Goal: Task Accomplishment & Management: Manage account settings

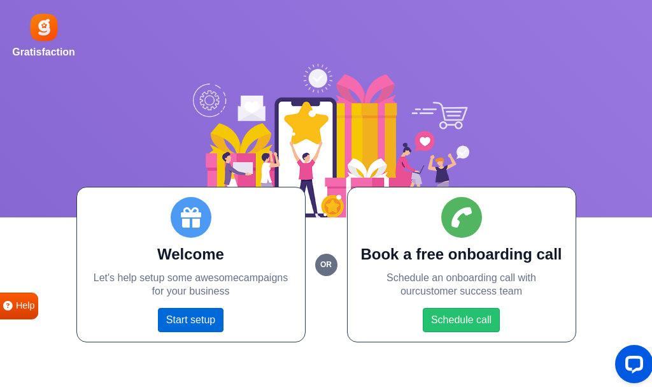
click at [199, 322] on link "Start setup" at bounding box center [191, 320] width 66 height 24
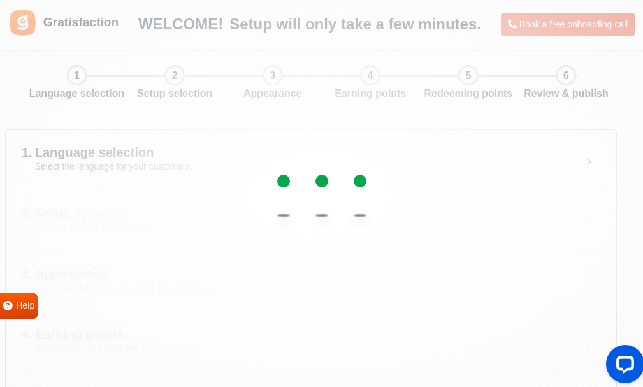
click at [400, 324] on div "4. Earning points Set up ways for customers to earn points. Back Next" at bounding box center [311, 341] width 610 height 61
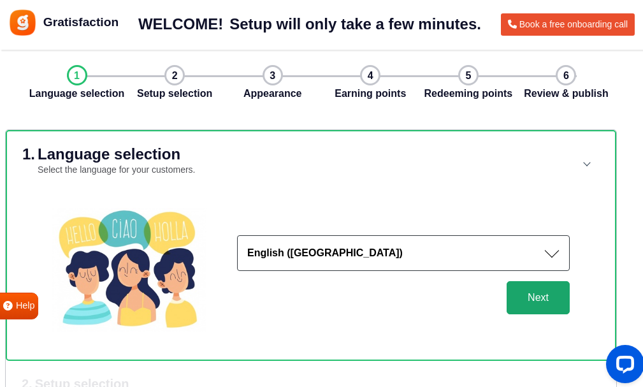
click at [506, 294] on button "Next" at bounding box center [537, 297] width 63 height 33
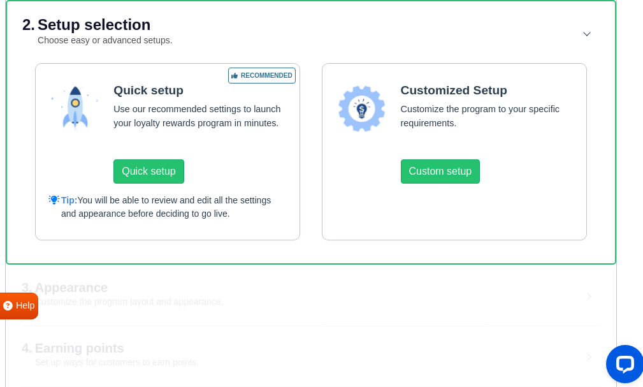
scroll to position [191, 0]
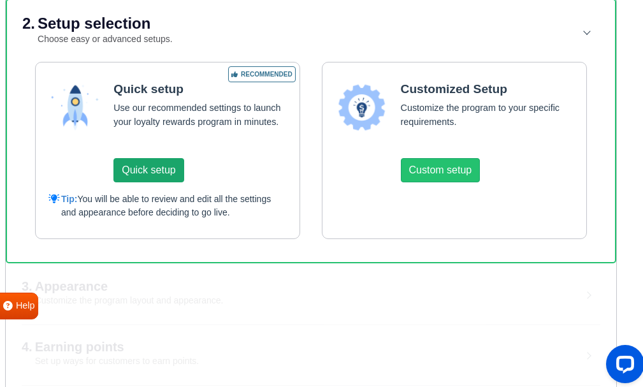
click at [137, 182] on button "Quick setup" at bounding box center [148, 170] width 70 height 24
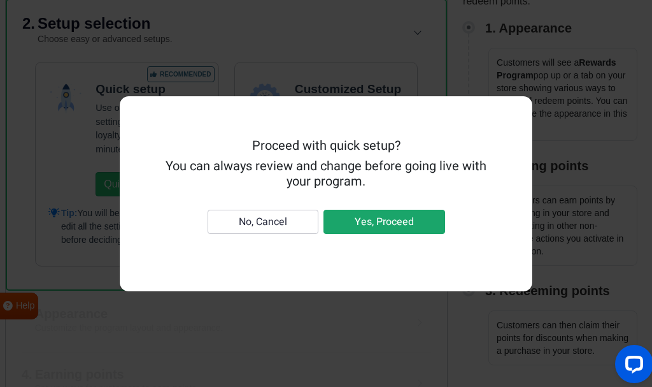
click at [369, 227] on button "Yes, Proceed" at bounding box center [385, 222] width 122 height 24
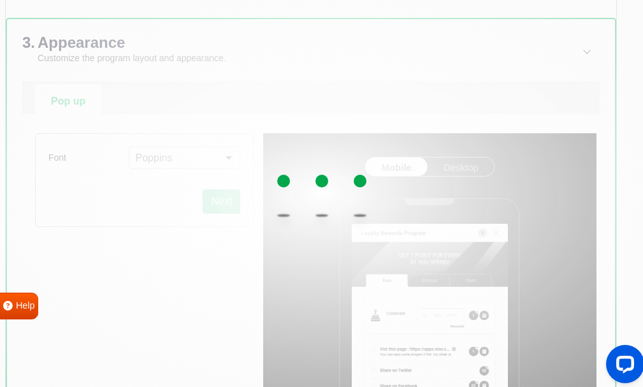
scroll to position [255, 0]
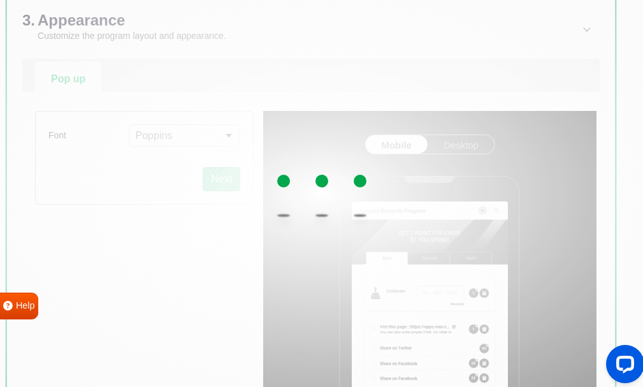
click at [145, 143] on div at bounding box center [321, 193] width 643 height 387
click at [152, 182] on div at bounding box center [321, 193] width 643 height 387
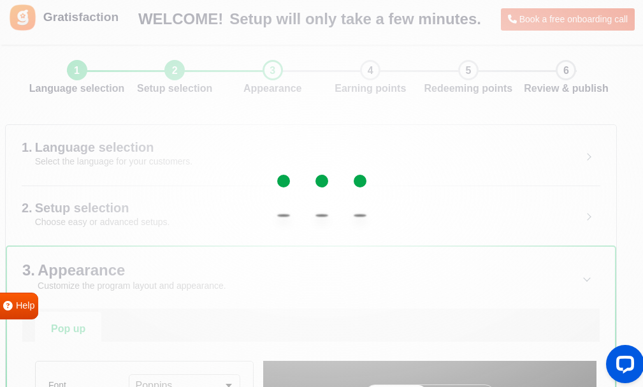
scroll to position [0, 0]
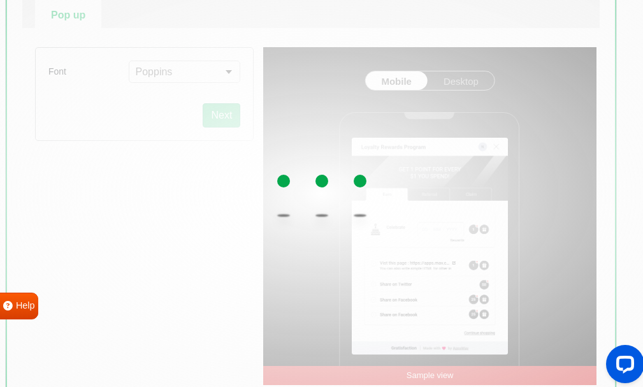
click at [150, 221] on div at bounding box center [321, 193] width 643 height 387
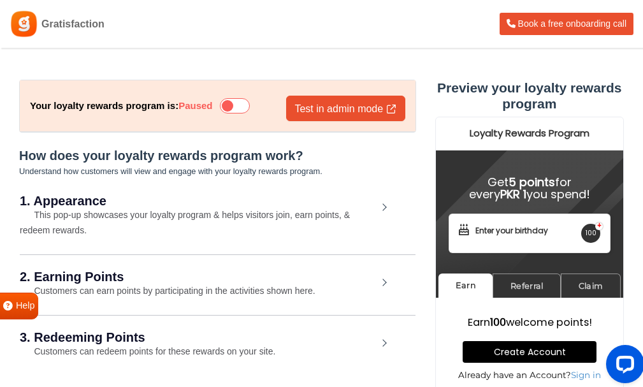
click at [244, 107] on icon at bounding box center [234, 105] width 29 height 15
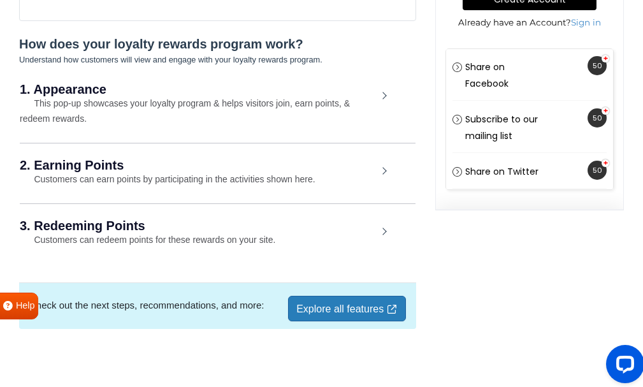
scroll to position [358, 0]
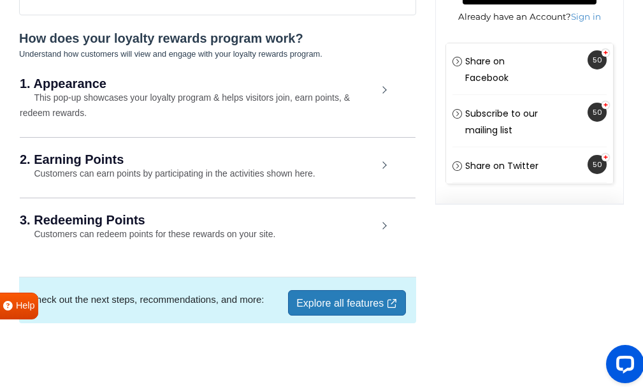
click at [393, 294] on link "Explore all features" at bounding box center [346, 302] width 117 height 25
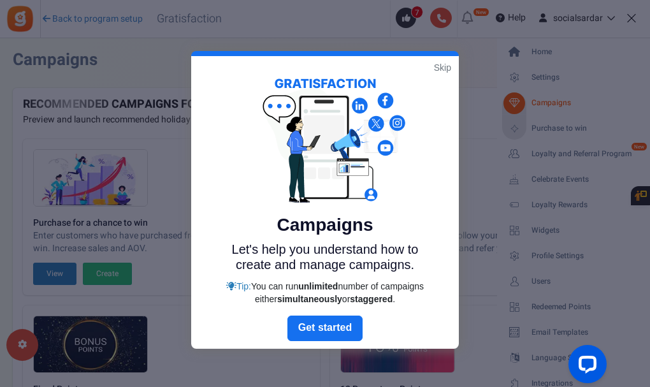
click at [444, 69] on link "Skip" at bounding box center [442, 67] width 17 height 13
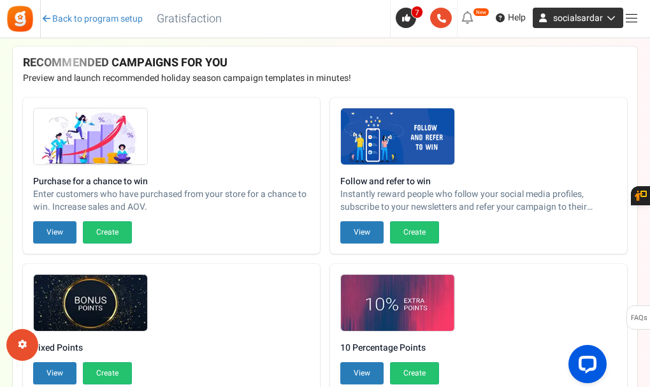
scroll to position [64, 0]
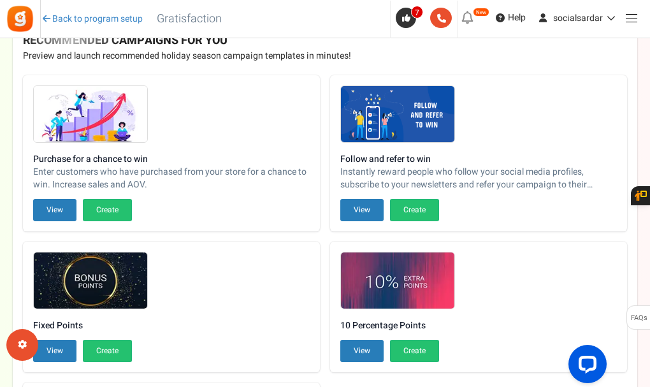
click at [625, 18] on link at bounding box center [630, 17] width 25 height 25
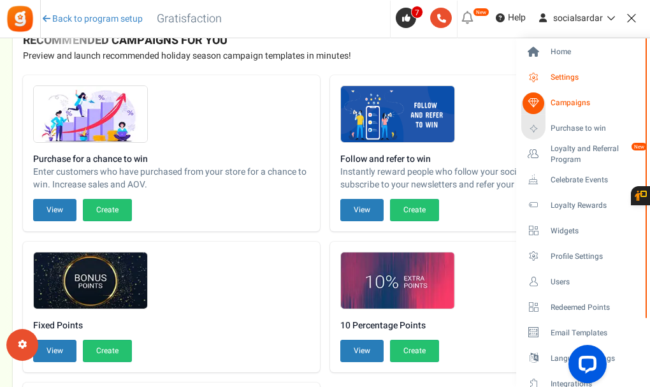
click at [594, 76] on span "Settings" at bounding box center [594, 77] width 89 height 11
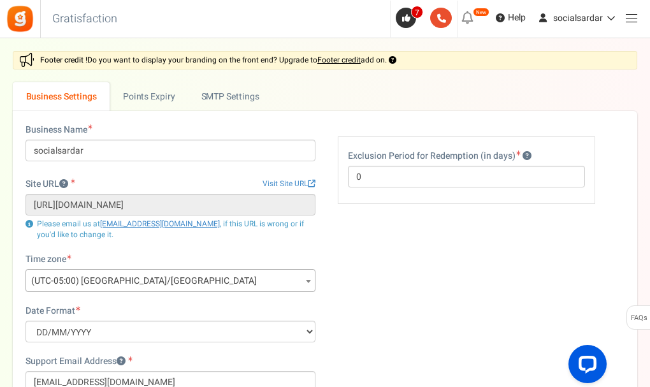
click at [27, 22] on img at bounding box center [20, 18] width 29 height 29
click at [25, 18] on img at bounding box center [20, 18] width 29 height 29
click at [72, 17] on h3 "Gratisfaction" at bounding box center [84, 18] width 93 height 25
click at [38, 24] on h3 at bounding box center [20, 19] width 41 height 38
click at [22, 24] on img at bounding box center [20, 18] width 29 height 29
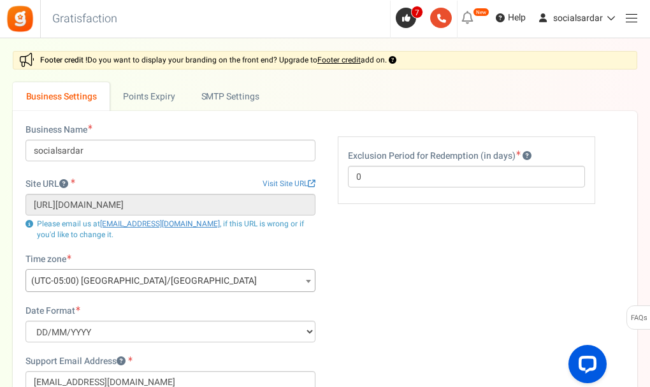
click at [20, 24] on img at bounding box center [20, 18] width 29 height 29
click at [635, 18] on span at bounding box center [630, 18] width 11 height 1
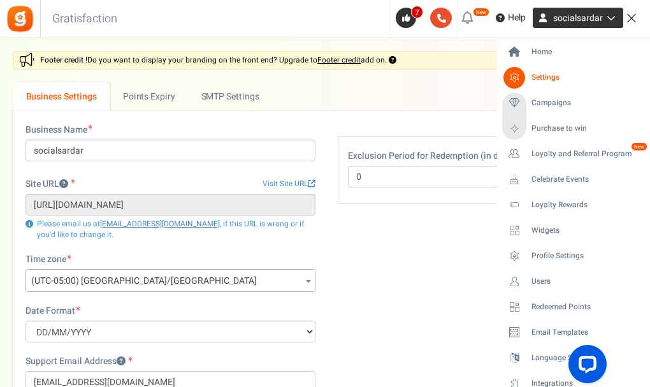
click at [592, 18] on span "socialsardar" at bounding box center [578, 17] width 50 height 13
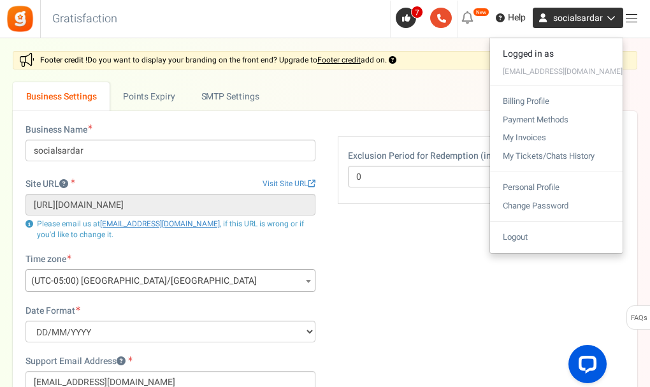
click at [595, 18] on span "socialsardar" at bounding box center [578, 17] width 50 height 13
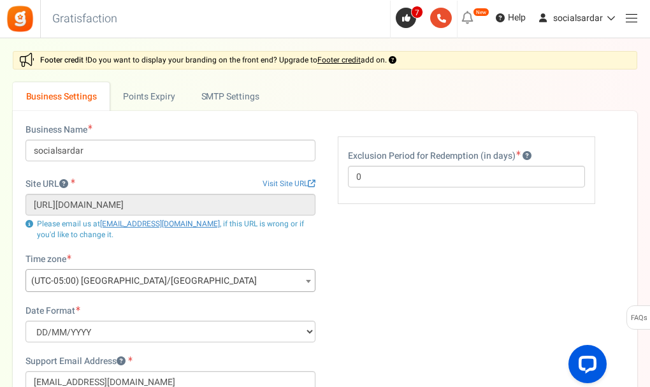
click at [629, 18] on span at bounding box center [630, 18] width 11 height 1
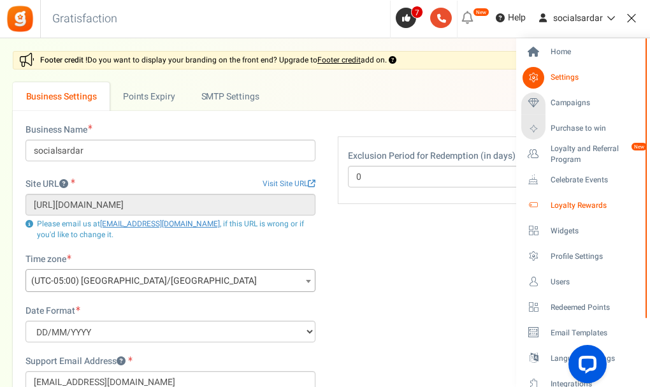
click at [582, 202] on span "Loyalty Rewards" at bounding box center [594, 205] width 89 height 11
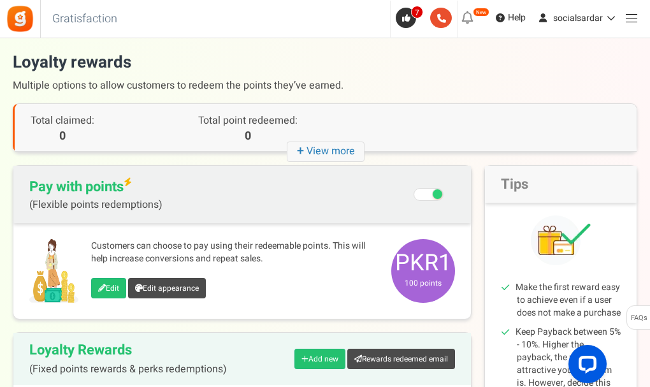
click at [623, 24] on link at bounding box center [630, 17] width 25 height 25
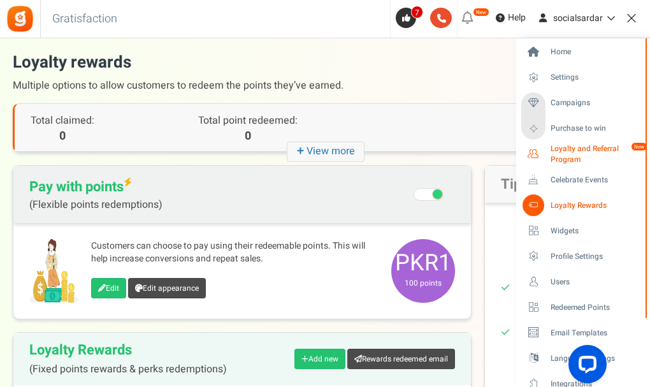
click at [596, 159] on span "Loyalty and Referral Program" at bounding box center [597, 154] width 94 height 22
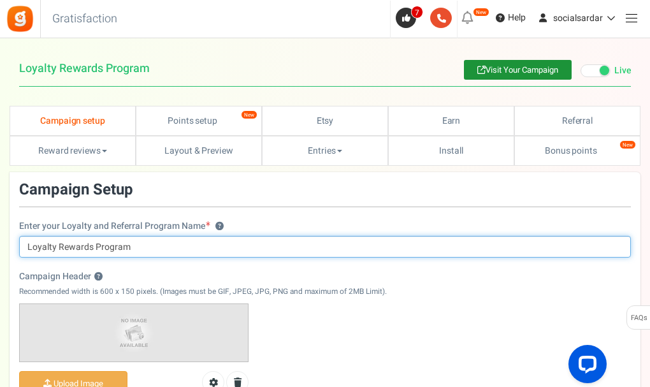
click at [139, 252] on input "Loyalty Rewards Program" at bounding box center [324, 247] width 611 height 22
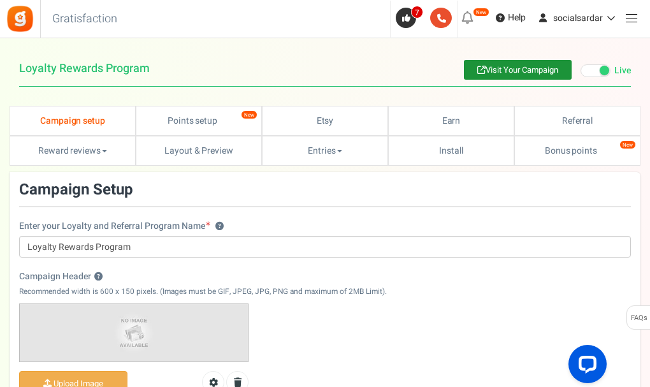
click at [310, 204] on div "Enter your Loyalty and Referral Program Name ? Loyalty Rewards Program" at bounding box center [324, 220] width 611 height 76
click at [636, 13] on link at bounding box center [630, 17] width 25 height 25
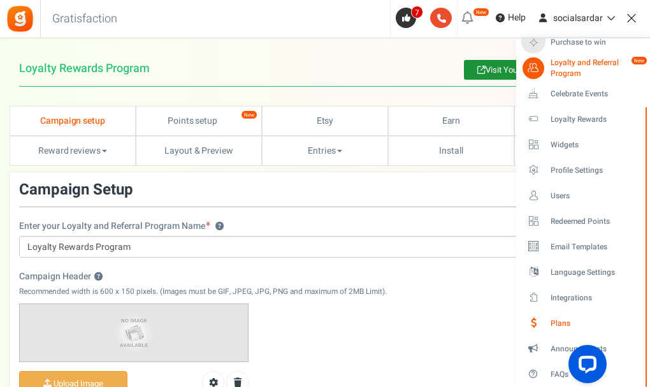
click at [561, 315] on link "Plans" at bounding box center [582, 323] width 123 height 22
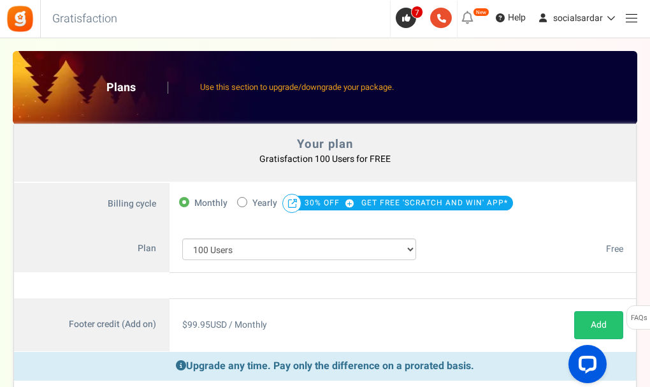
click at [360, 264] on div "100 Users 200 Users 500 Users 1000 Users 2000 Users 3000 Users 4000 Users 5000 …" at bounding box center [298, 248] width 259 height 47
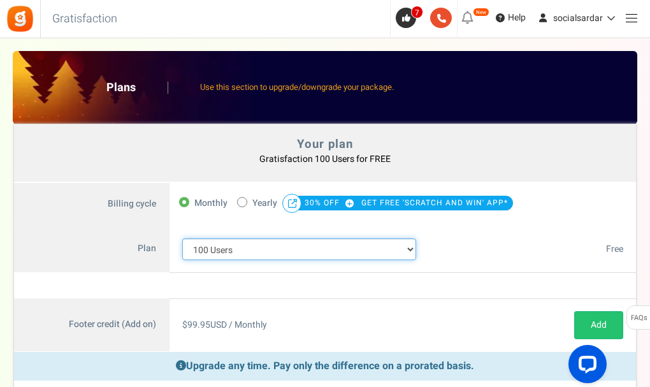
click at [371, 247] on select "100 Users 200 Users 500 Users 1000 Users 2000 Users 3000 Users 4000 Users 5000 …" at bounding box center [299, 249] width 234 height 22
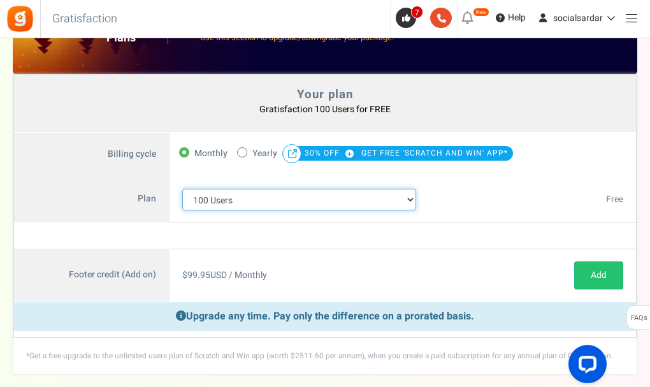
scroll to position [115, 0]
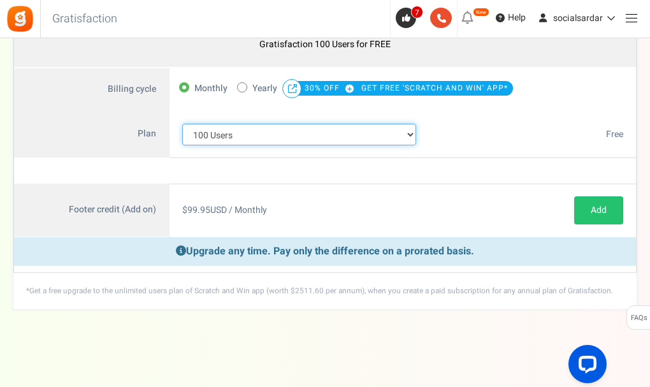
click at [280, 136] on select "100 Users 200 Users 500 Users 1000 Users 2000 Users 3000 Users 4000 Users 5000 …" at bounding box center [299, 135] width 234 height 22
click at [182, 124] on select "100 Users 200 Users 500 Users 1000 Users 2000 Users 3000 Users 4000 Users 5000 …" at bounding box center [299, 135] width 234 height 22
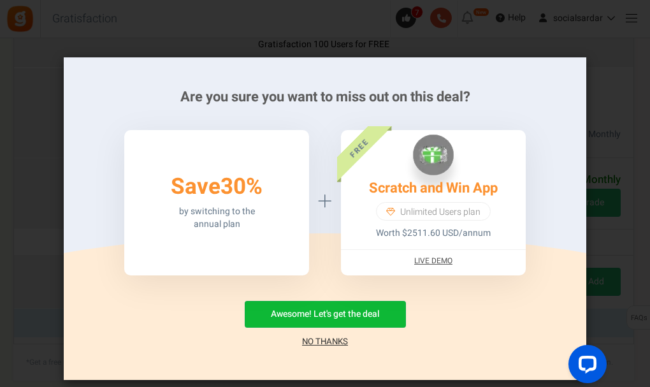
click at [338, 337] on link "No Thanks" at bounding box center [325, 341] width 46 height 13
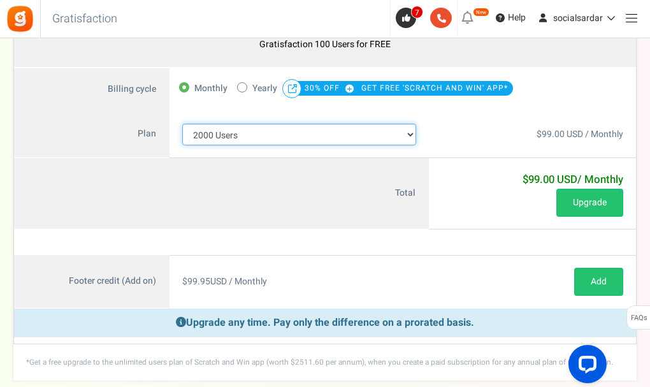
click at [329, 138] on select "100 Users 200 Users 500 Users 1000 Users 2000 Users 3000 Users 4000 Users 5000 …" at bounding box center [299, 135] width 234 height 22
click at [182, 124] on select "100 Users 200 Users 500 Users 1000 Users 2000 Users 3000 Users 4000 Users 5000 …" at bounding box center [299, 135] width 234 height 22
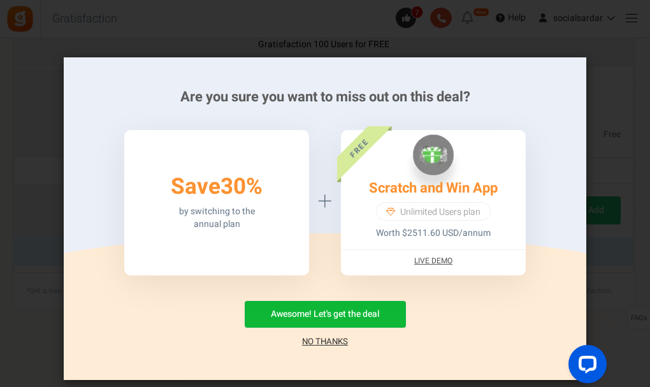
click at [322, 331] on div "Awesome! Let's get the deal No Thanks" at bounding box center [325, 324] width 484 height 47
click at [320, 336] on link "No Thanks" at bounding box center [325, 341] width 46 height 13
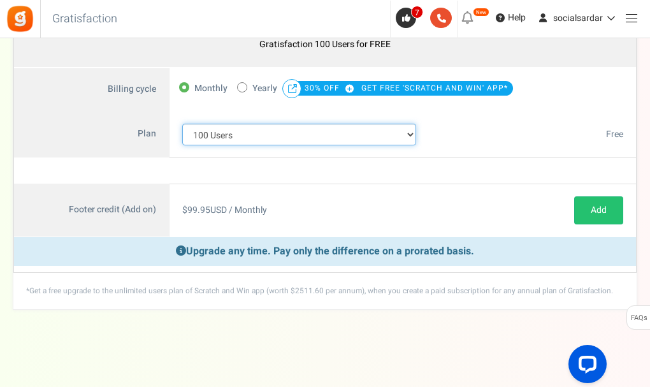
click at [335, 131] on select "100 Users 200 Users 500 Users 1000 Users 2000 Users 3000 Users 4000 Users 5000 …" at bounding box center [299, 135] width 234 height 22
select select "883"
click at [182, 124] on select "100 Users 200 Users 500 Users 1000 Users 2000 Users 3000 Users 4000 Users 5000 …" at bounding box center [299, 135] width 234 height 22
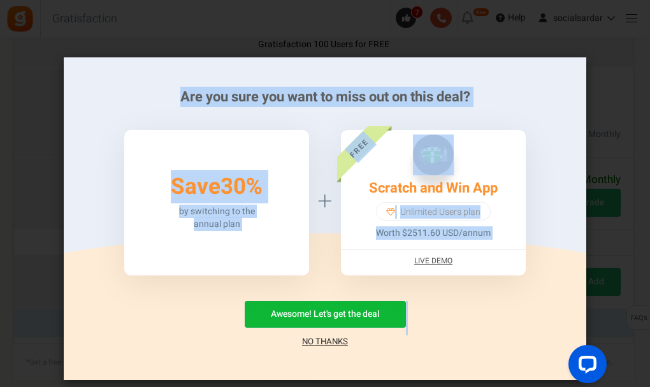
click at [317, 348] on div "Are you sure you want to miss out on this deal? 50% Save 30% by switching to th…" at bounding box center [325, 218] width 522 height 322
click at [318, 345] on link "No Thanks" at bounding box center [325, 341] width 46 height 13
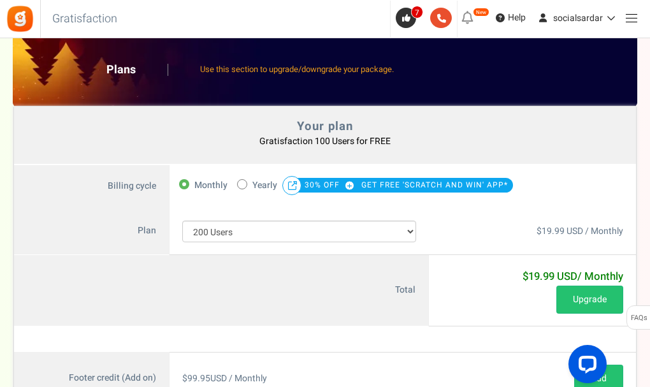
scroll to position [0, 0]
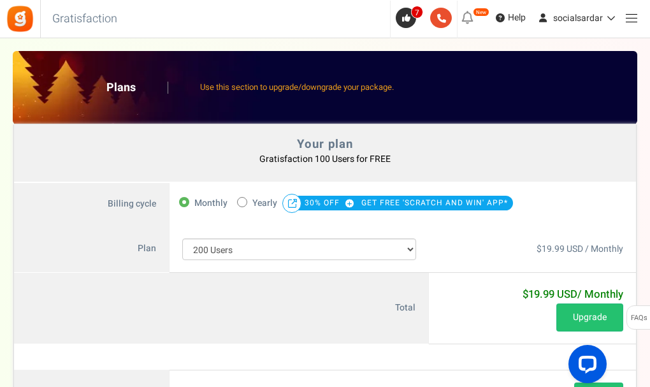
click at [353, 169] on div "Your plan Gratisfaction 100 Users for FREE You currently have: Active coupon Pl…" at bounding box center [325, 153] width 622 height 59
click at [345, 171] on div "Your plan Gratisfaction 100 Users for FREE You currently have: Active coupon Pl…" at bounding box center [325, 153] width 622 height 59
